Goal: Information Seeking & Learning: Find specific page/section

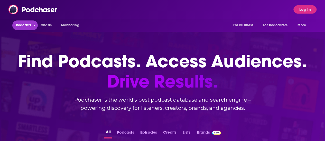
click at [21, 24] on span "Podcasts" at bounding box center [23, 25] width 15 height 7
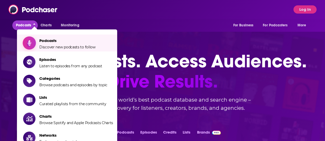
click at [55, 39] on span "Podcasts" at bounding box center [67, 40] width 56 height 5
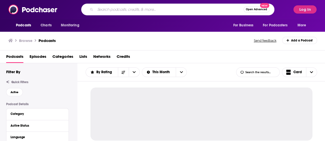
click at [105, 10] on input "Search podcasts, credits, & more..." at bounding box center [169, 9] width 148 height 8
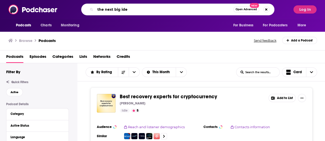
type input "the next big idea"
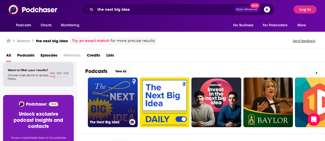
click at [115, 96] on link "The Next Big Idea" at bounding box center [113, 103] width 50 height 50
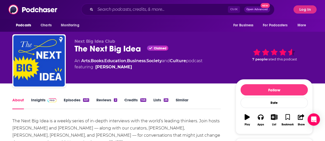
click at [40, 98] on link "Insights" at bounding box center [43, 104] width 25 height 12
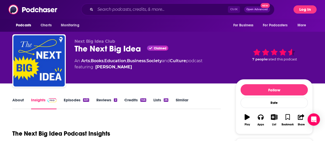
click at [312, 8] on button "Log In" at bounding box center [304, 9] width 23 height 8
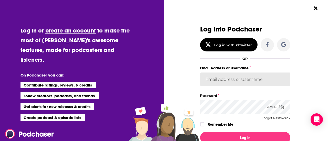
type input "dean@drazninpr.com"
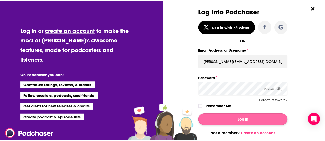
scroll to position [26, 0]
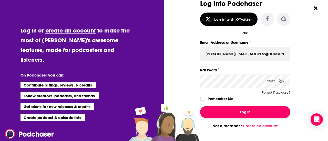
click at [239, 112] on button "Log In" at bounding box center [245, 112] width 90 height 12
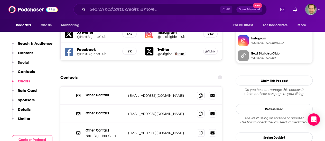
scroll to position [462, 0]
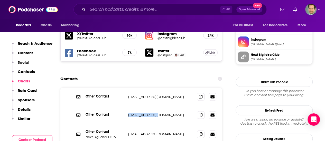
drag, startPoint x: 159, startPoint y: 79, endPoint x: 124, endPoint y: 81, distance: 35.7
click at [125, 106] on div "Other Contact tips@wondery.com tips@wondery.com" at bounding box center [140, 115] width 161 height 18
copy div "[EMAIL_ADDRESS][DOMAIN_NAME]"
drag, startPoint x: 173, startPoint y: 98, endPoint x: 128, endPoint y: 99, distance: 45.4
click at [128, 124] on div "Other Contact Next Big Idea Club info@nextbigideaclub.com info@nextbigideaclub.…" at bounding box center [140, 134] width 161 height 20
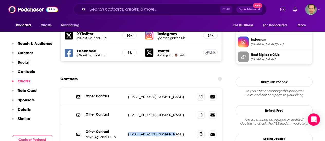
copy p "[EMAIL_ADDRESS][DOMAIN_NAME]"
drag, startPoint x: 170, startPoint y: 117, endPoint x: 128, endPoint y: 119, distance: 41.6
copy p "[PERSON_NAME][EMAIL_ADDRESS][DOMAIN_NAME]"
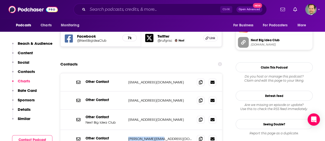
scroll to position [488, 0]
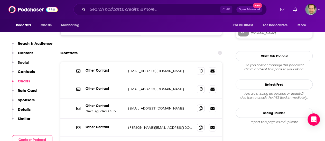
drag, startPoint x: 176, startPoint y: 110, endPoint x: 126, endPoint y: 112, distance: 50.1
copy p "[EMAIL_ADDRESS][DOMAIN_NAME]"
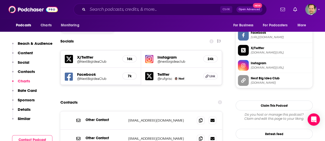
scroll to position [411, 0]
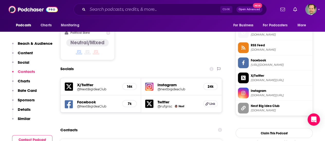
drag, startPoint x: 179, startPoint y: 114, endPoint x: 128, endPoint y: 115, distance: 51.1
copy p "[EMAIL_ADDRESS][DOMAIN_NAME]"
click at [143, 125] on div "Contacts" at bounding box center [140, 130] width 161 height 10
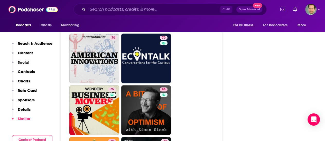
scroll to position [1360, 0]
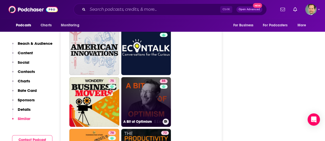
click at [145, 77] on link "86 A Bit of Optimism" at bounding box center [146, 102] width 50 height 50
type input "[URL][DOMAIN_NAME]"
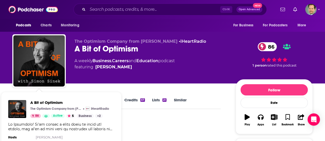
click at [8, 92] on span "A Bit of Optimism The Optimism Company from Simon Sinek iHeartRadio 86 Active 5…" at bounding box center [61, 125] width 114 height 67
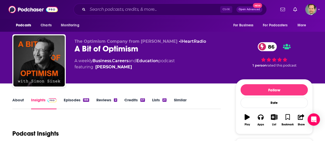
click at [18, 100] on link "About" at bounding box center [18, 104] width 12 height 12
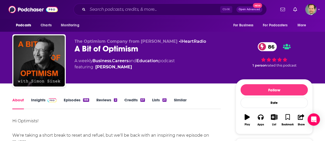
click at [40, 100] on link "Insights" at bounding box center [43, 104] width 25 height 12
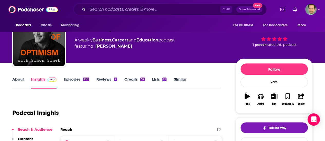
scroll to position [26, 0]
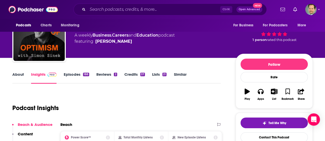
click at [202, 99] on div "Podcast Insights" at bounding box center [114, 105] width 204 height 26
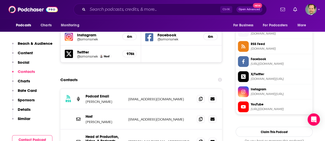
scroll to position [436, 0]
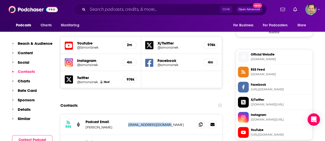
drag, startPoint x: 172, startPoint y: 105, endPoint x: 128, endPoint y: 109, distance: 44.4
click at [128, 115] on div "RSS Podcast Email Simon Sinek podcast@simonsinek.com podcast@simonsinek.com" at bounding box center [140, 125] width 161 height 20
copy p "[EMAIL_ADDRESS][DOMAIN_NAME]"
click at [147, 101] on div "Contacts" at bounding box center [140, 106] width 161 height 10
drag, startPoint x: 175, startPoint y: 125, endPoint x: 124, endPoint y: 124, distance: 51.1
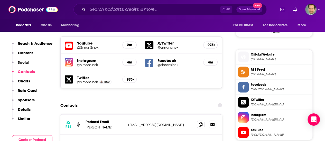
copy p "[EMAIL_ADDRESS][DOMAIN_NAME]"
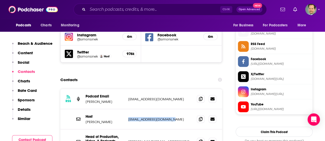
scroll to position [488, 0]
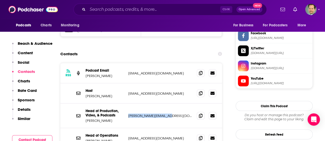
drag, startPoint x: 172, startPoint y: 98, endPoint x: 128, endPoint y: 101, distance: 43.8
click at [128, 104] on div "Head of Production, Video, & Podcasts Lindsey Garbenius lindsey@simonsinek.com …" at bounding box center [140, 116] width 161 height 25
copy p "[PERSON_NAME][EMAIL_ADDRESS][DOMAIN_NAME]"
drag, startPoint x: 116, startPoint y: 102, endPoint x: 85, endPoint y: 102, distance: 30.5
click at [85, 119] on p "[PERSON_NAME]" at bounding box center [104, 121] width 38 height 4
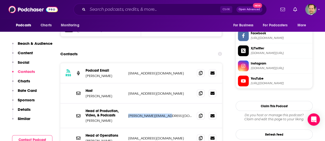
copy p "[PERSON_NAME]"
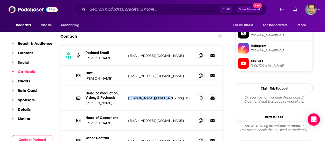
scroll to position [513, 0]
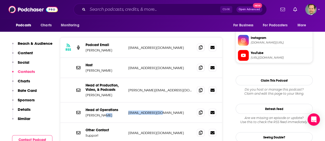
drag, startPoint x: 162, startPoint y: 93, endPoint x: 126, endPoint y: 94, distance: 36.5
click at [126, 103] on div "Head of Operations Joi Motley joi@simonsinek.com joi@simonsinek.com" at bounding box center [140, 113] width 161 height 20
copy div "[EMAIL_ADDRESS][DOMAIN_NAME]"
click at [117, 103] on div "Head of Operations Joi Motley joi@simonsinek.com joi@simonsinek.com" at bounding box center [140, 113] width 161 height 20
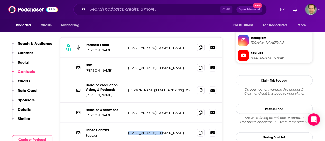
drag, startPoint x: 165, startPoint y: 115, endPoint x: 138, endPoint y: 121, distance: 27.6
click at [129, 123] on div "Other Contact Support support@iheart.com support@iheart.com" at bounding box center [140, 133] width 161 height 20
click at [203, 132] on div "RSS Podcast Email Simon Sinek podcast@simonsinek.com podcast@simonsinek.com Hos…" at bounding box center [140, 106] width 161 height 138
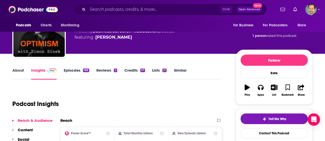
scroll to position [26, 0]
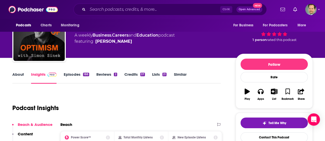
drag, startPoint x: 17, startPoint y: 71, endPoint x: 18, endPoint y: 79, distance: 8.0
click at [17, 72] on div "About Insights Episodes 188 Reviews 2 Credits 57 Lists 21 Similar" at bounding box center [116, 77] width 208 height 13
click at [18, 75] on link "About" at bounding box center [18, 78] width 12 height 12
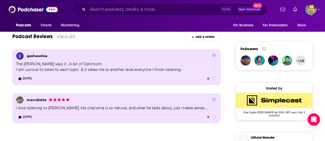
scroll to position [353, 0]
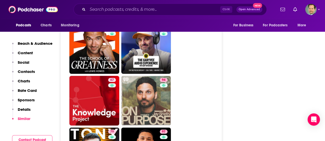
scroll to position [1386, 0]
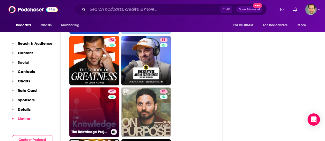
click at [94, 94] on link "67 The Knowledge Project with Shane Parrish" at bounding box center [94, 113] width 50 height 50
type input "https://www.podchaser.com/podcasts/the-knowledge-project-with-sha-136187"
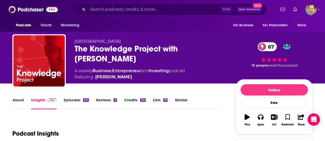
scroll to position [26, 0]
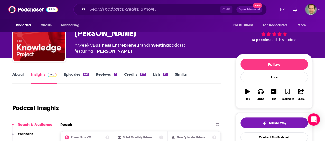
click at [18, 75] on link "About" at bounding box center [18, 78] width 12 height 12
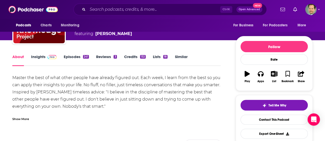
scroll to position [51, 0]
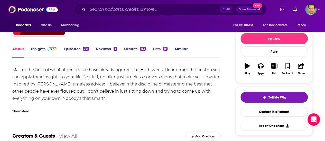
click at [23, 111] on div "Show More" at bounding box center [20, 111] width 17 height 5
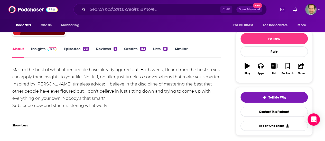
click at [41, 98] on div "Master the best of what other people have already figured out. Each week, I lea…" at bounding box center [116, 87] width 208 height 43
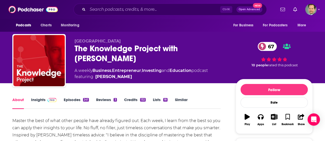
scroll to position [0, 0]
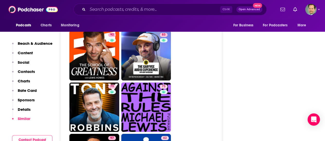
scroll to position [1309, 0]
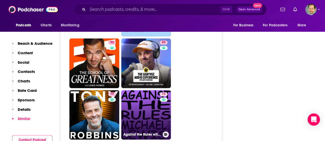
click at [142, 90] on link "73 Against the Rules with Michael Lewis" at bounding box center [146, 115] width 50 height 50
type input "https://www.podchaser.com/podcasts/against-the-rules-with-michael-814272"
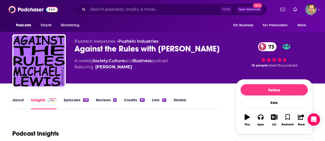
click at [20, 99] on link "About" at bounding box center [18, 104] width 12 height 12
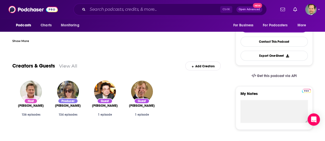
scroll to position [128, 0]
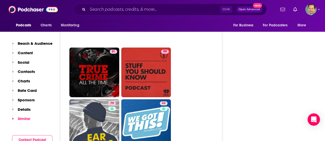
scroll to position [2746, 0]
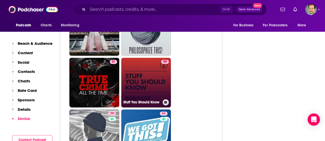
click at [149, 66] on link "99 Stuff You Should Know" at bounding box center [146, 83] width 50 height 50
type input "https://www.podchaser.com/podcasts/stuff-you-should-know-8201"
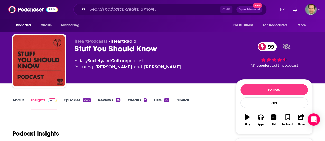
click at [16, 100] on link "About" at bounding box center [18, 104] width 12 height 12
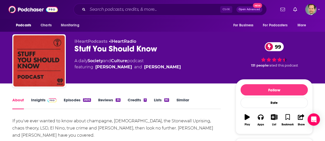
click at [37, 100] on link "Insights" at bounding box center [43, 104] width 25 height 12
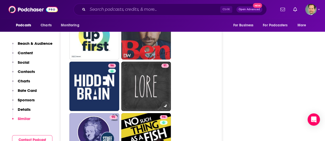
scroll to position [1719, 0]
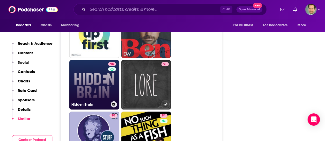
click at [91, 62] on link "96 Hidden Brain" at bounding box center [94, 85] width 50 height 50
type input "https://www.podchaser.com/podcasts/hidden-brain-73209"
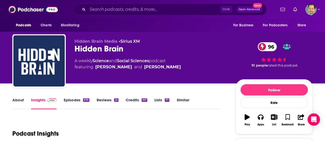
click at [19, 102] on link "About" at bounding box center [18, 104] width 12 height 12
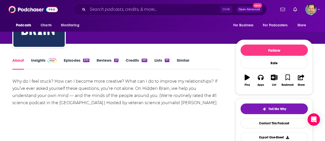
scroll to position [51, 0]
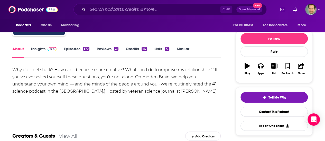
click at [40, 46] on div "About Insights Episodes 570 Reviews 21 Credits 157 Lists 77 Similar" at bounding box center [116, 52] width 208 height 13
click at [39, 47] on link "Insights" at bounding box center [43, 52] width 25 height 12
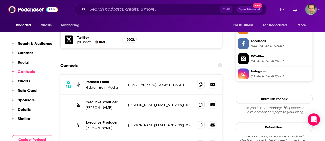
scroll to position [488, 0]
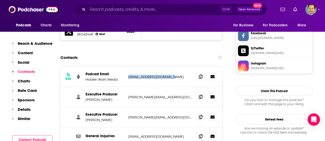
drag, startPoint x: 166, startPoint y: 54, endPoint x: 128, endPoint y: 54, distance: 38.5
click at [128, 67] on div "RSS Podcast Email Hidden Brain Media business@hiddenbrain.org business@hiddenbr…" at bounding box center [140, 77] width 161 height 20
drag, startPoint x: 168, startPoint y: 74, endPoint x: 128, endPoint y: 74, distance: 40.0
click at [128, 95] on p "tara@hiddenbrain.org" at bounding box center [160, 97] width 64 height 4
drag, startPoint x: 142, startPoint y: 96, endPoint x: 128, endPoint y: 95, distance: 13.6
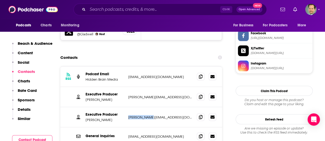
click at [128, 115] on p "tara@npr.org" at bounding box center [160, 117] width 64 height 4
drag, startPoint x: 164, startPoint y: 114, endPoint x: 118, endPoint y: 118, distance: 46.3
click at [124, 128] on div "General Inquiries hiddenbrain@npr.org hiddenbrain@npr.org" at bounding box center [140, 137] width 161 height 18
click at [117, 128] on div "General Inquiries hiddenbrain@npr.org hiddenbrain@npr.org" at bounding box center [140, 137] width 161 height 18
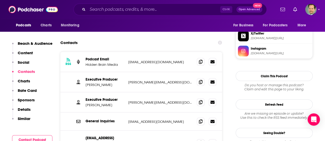
scroll to position [513, 0]
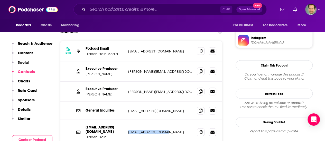
drag, startPoint x: 169, startPoint y: 108, endPoint x: 128, endPoint y: 110, distance: 41.4
click at [128, 120] on div "ideas@hiddenbrain.org Hidden Brain ideas@hiddenbrain.org ideas@hiddenbrain.org" at bounding box center [140, 132] width 161 height 24
click at [196, 134] on div "RSS Podcast Email Hidden Brain Media business@hiddenbrain.org business@hiddenbr…" at bounding box center [140, 109] width 161 height 136
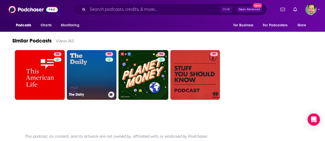
scroll to position [732, 0]
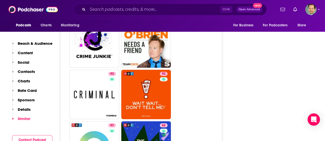
scroll to position [1565, 0]
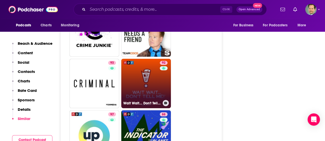
click at [149, 71] on link "92 Wait Wait... Don't Tell Me!" at bounding box center [146, 84] width 50 height 50
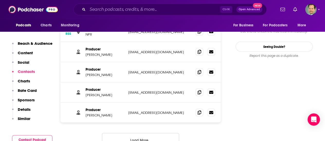
scroll to position [488, 0]
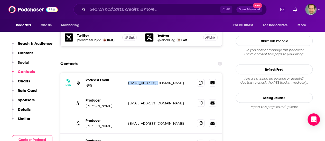
drag, startPoint x: 160, startPoint y: 55, endPoint x: 126, endPoint y: 54, distance: 33.9
click at [126, 73] on div "RSS Podcast Email NPR PodCasts@npr.org PodCasts@npr.org" at bounding box center [140, 83] width 161 height 20
drag, startPoint x: 155, startPoint y: 76, endPoint x: 125, endPoint y: 77, distance: 30.1
click at [125, 93] on div "Producer Jennifer Mills jmills@npr.org jmills@npr.org" at bounding box center [140, 103] width 161 height 20
click at [118, 104] on p "Jennifer Mills" at bounding box center [104, 106] width 38 height 4
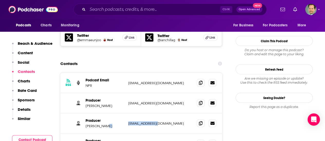
drag, startPoint x: 144, startPoint y: 97, endPoint x: 125, endPoint y: 98, distance: 18.5
click at [125, 114] on div "Producer Ian Chillag lchillag@npr.org lchillag@npr.org" at bounding box center [140, 124] width 161 height 20
click at [108, 114] on div "Producer Ian Chillag lchillag@npr.org lchillag@npr.org" at bounding box center [140, 124] width 161 height 20
drag, startPoint x: 167, startPoint y: 117, endPoint x: 108, endPoint y: 124, distance: 59.4
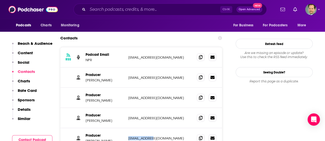
drag, startPoint x: 158, startPoint y: 109, endPoint x: 127, endPoint y: 112, distance: 31.4
click at [127, 129] on div "Producer Lillian King lking@npr.org lking@npr.org" at bounding box center [140, 139] width 161 height 20
click at [119, 139] on p "Lillian King" at bounding box center [104, 141] width 38 height 4
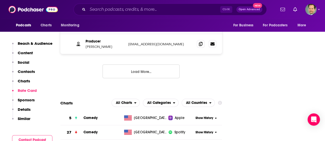
scroll to position [590, 0]
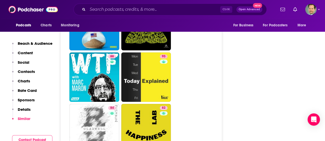
scroll to position [1719, 0]
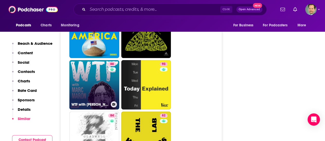
click at [87, 60] on link "88 WTF with Marc Maron Podcast" at bounding box center [94, 85] width 50 height 50
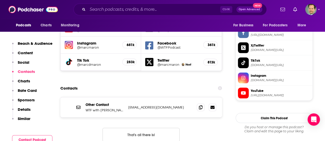
scroll to position [462, 0]
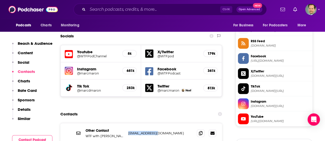
drag, startPoint x: 166, startPoint y: 103, endPoint x: 128, endPoint y: 102, distance: 37.7
click at [128, 131] on p "wtfpod@gmail.com" at bounding box center [160, 133] width 64 height 4
click at [133, 109] on div "Contacts" at bounding box center [140, 114] width 161 height 10
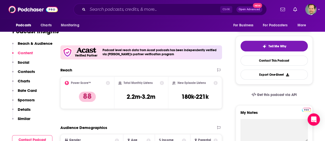
scroll to position [0, 0]
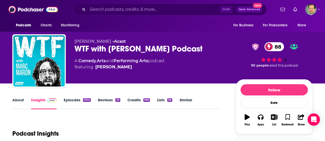
type input "https://www.podchaser.com/podcasts/stuff-you-should-know-8201"
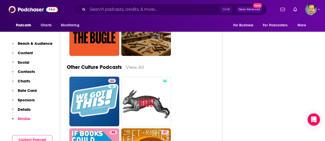
scroll to position [2412, 0]
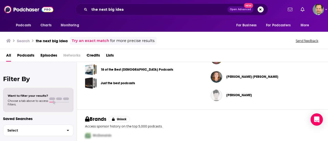
scroll to position [167, 0]
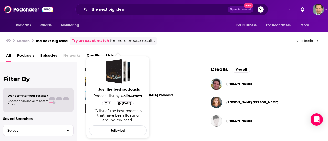
click at [111, 108] on span "Just the best podcasts Podcast list by [PERSON_NAME] 2 [DATE] "A list of the be…" at bounding box center [117, 92] width 57 height 66
click at [129, 107] on span "Just the best podcasts Podcast list by [PERSON_NAME] 2 [DATE] "A list of the be…" at bounding box center [117, 92] width 57 height 66
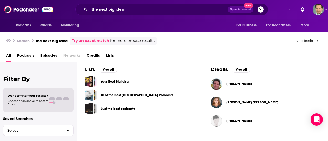
click at [160, 111] on div "Just the best podcasts" at bounding box center [139, 109] width 109 height 12
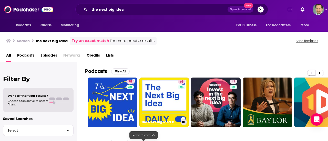
scroll to position [0, 0]
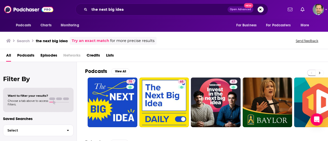
click at [320, 71] on icon at bounding box center [320, 73] width 2 height 4
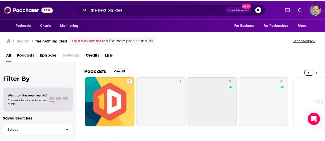
scroll to position [0, 228]
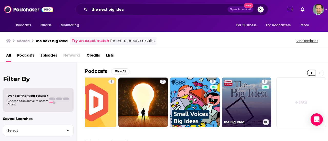
click at [233, 92] on link "5 The Big Idea" at bounding box center [247, 103] width 50 height 50
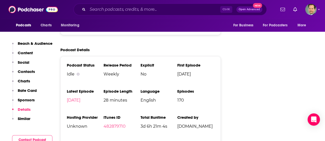
scroll to position [719, 0]
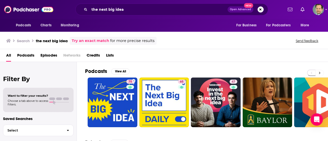
click at [320, 72] on icon at bounding box center [320, 73] width 2 height 2
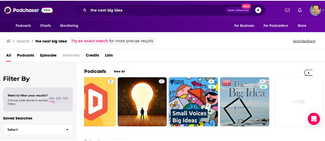
scroll to position [0, 228]
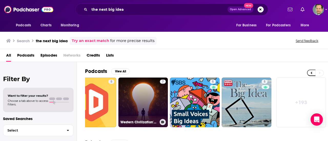
click at [149, 87] on link "7 Western Civilization's Big Ideas" at bounding box center [144, 103] width 50 height 50
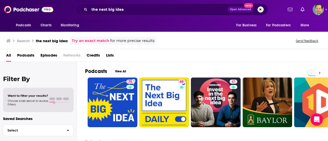
click at [319, 71] on icon at bounding box center [320, 73] width 2 height 4
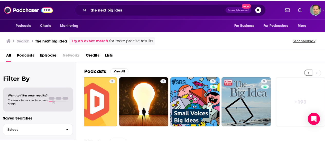
scroll to position [0, 228]
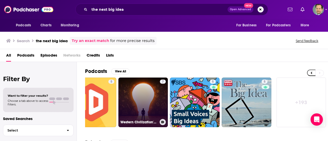
click at [142, 98] on link "7 Western Civilization's Big Ideas" at bounding box center [144, 103] width 50 height 50
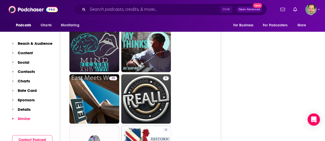
scroll to position [1001, 0]
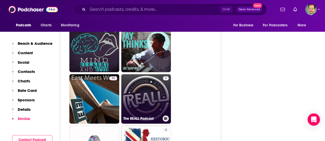
click at [150, 86] on link "6 The REALL Podcast" at bounding box center [146, 99] width 50 height 50
type input "[URL][DOMAIN_NAME]"
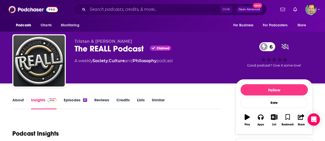
click at [21, 101] on link "About" at bounding box center [18, 104] width 12 height 12
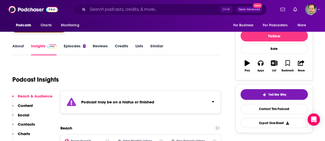
scroll to position [77, 0]
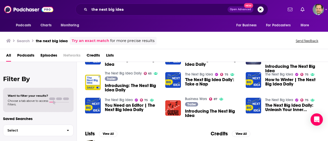
scroll to position [128, 0]
